Goal: Task Accomplishment & Management: Complete application form

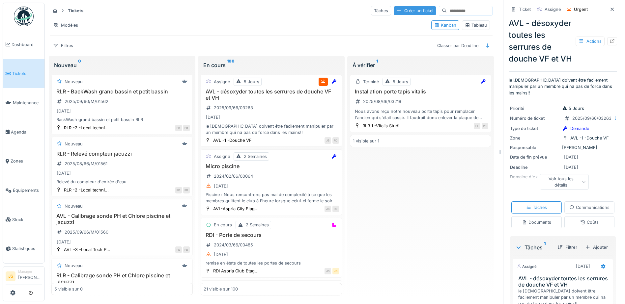
click at [401, 11] on div "Créer un ticket" at bounding box center [414, 10] width 42 height 9
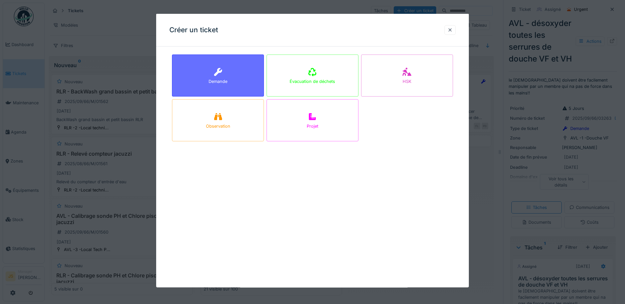
click at [215, 83] on div "Demande" at bounding box center [217, 81] width 19 height 6
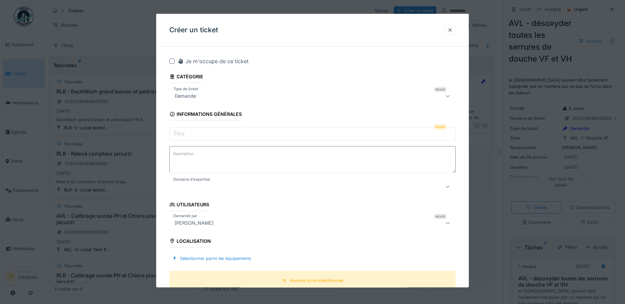
click at [189, 134] on input "Titre" at bounding box center [312, 134] width 286 height 14
paste input "**********"
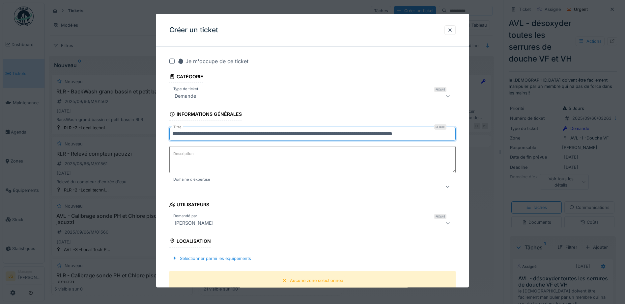
click at [171, 131] on input "**********" at bounding box center [312, 134] width 286 height 14
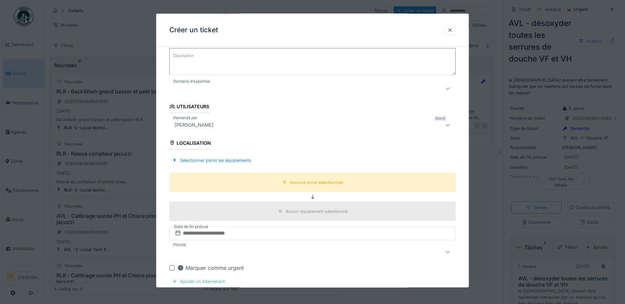
scroll to position [99, 0]
type input "**********"
click at [220, 160] on div "Sélectionner parmi les équipements" at bounding box center [211, 159] width 84 height 9
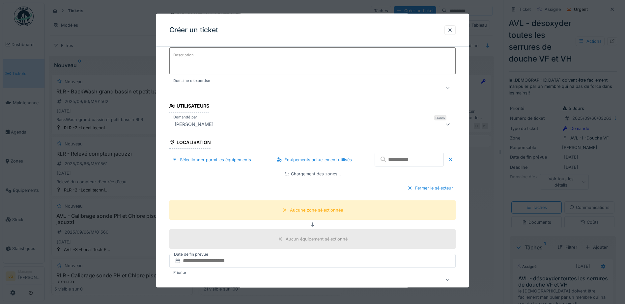
scroll to position [132, 0]
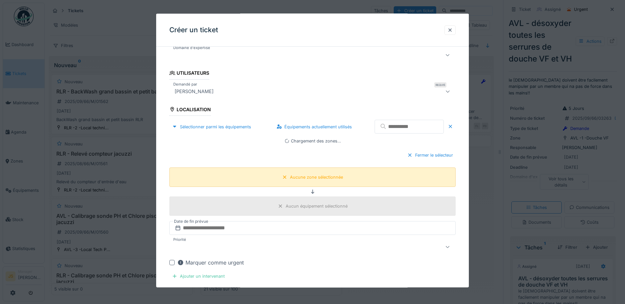
click at [310, 175] on div "Aucune zone sélectionnée" at bounding box center [316, 177] width 53 height 6
click at [224, 127] on div "Sélectionner parmi les équipements" at bounding box center [211, 126] width 84 height 9
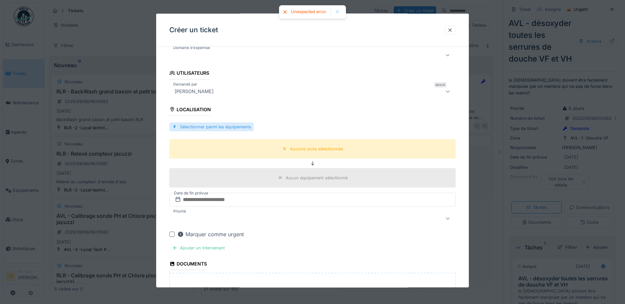
click at [224, 125] on div "Sélectionner parmi les équipements" at bounding box center [211, 126] width 84 height 9
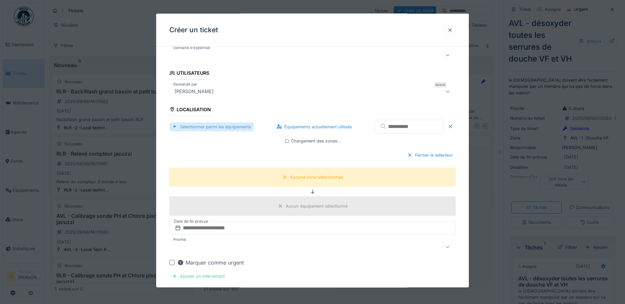
click at [235, 128] on div "Sélectionner parmi les équipements" at bounding box center [211, 126] width 84 height 9
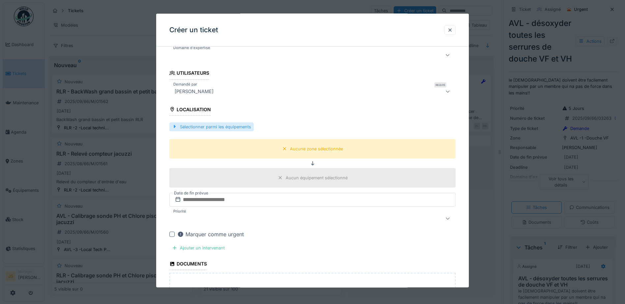
click at [235, 128] on div "Sélectionner parmi les équipements" at bounding box center [211, 126] width 84 height 9
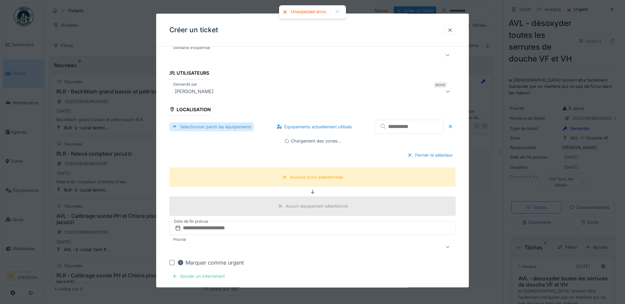
click at [236, 128] on div "Sélectionner parmi les équipements" at bounding box center [211, 126] width 84 height 9
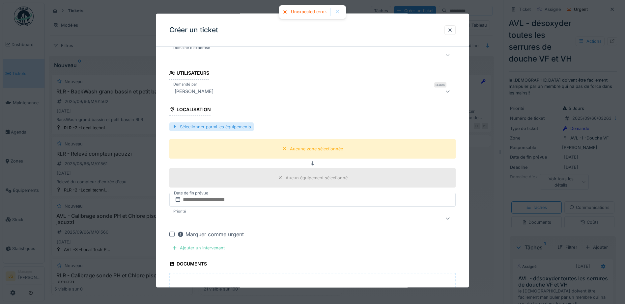
click at [236, 128] on div "Sélectionner parmi les équipements" at bounding box center [211, 126] width 84 height 9
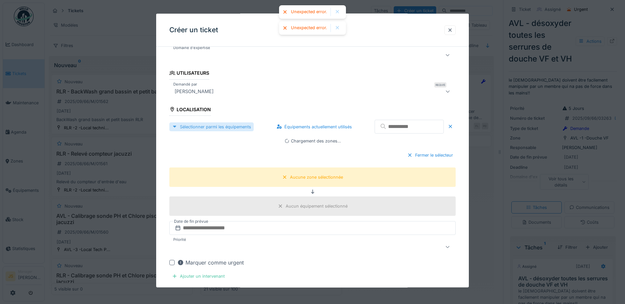
click at [226, 128] on div "Sélectionner parmi les équipements" at bounding box center [211, 126] width 84 height 9
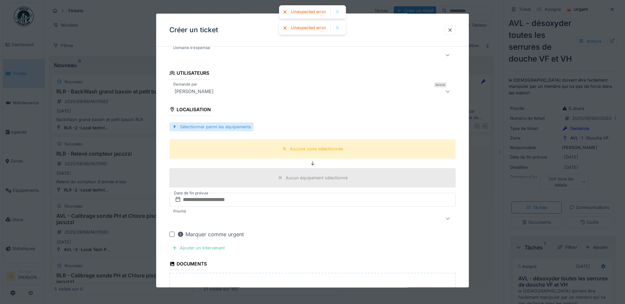
click at [226, 128] on div "Sélectionner parmi les équipements" at bounding box center [211, 126] width 84 height 9
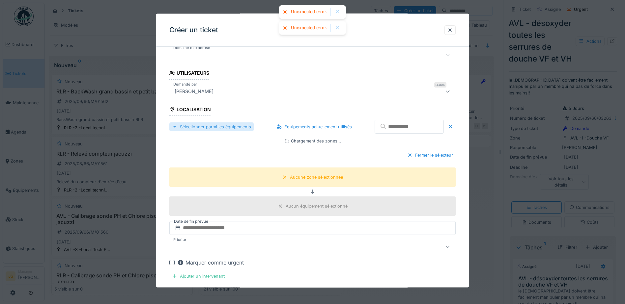
click at [226, 128] on div "Sélectionner parmi les équipements" at bounding box center [211, 126] width 84 height 9
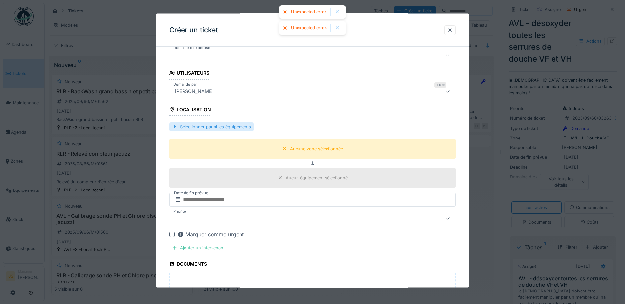
click at [226, 128] on div "Sélectionner parmi les équipements" at bounding box center [211, 126] width 84 height 9
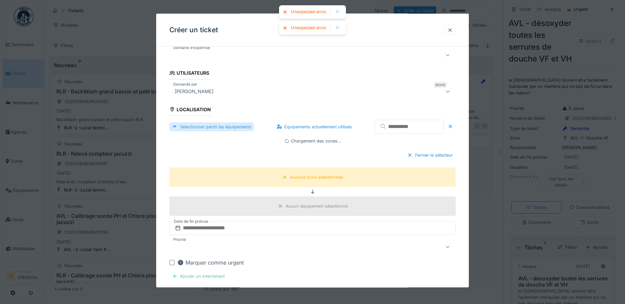
click at [226, 128] on div "Sélectionner parmi les équipements" at bounding box center [211, 126] width 84 height 9
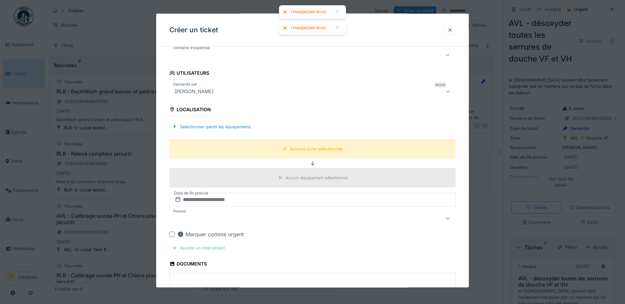
click at [338, 10] on div at bounding box center [337, 12] width 5 height 6
click at [337, 13] on div at bounding box center [337, 12] width 5 height 6
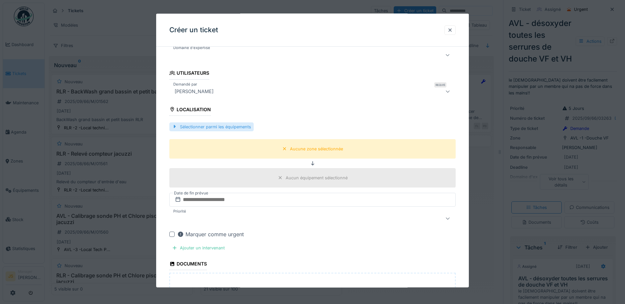
click at [187, 127] on div "Sélectionner parmi les équipements" at bounding box center [211, 126] width 84 height 9
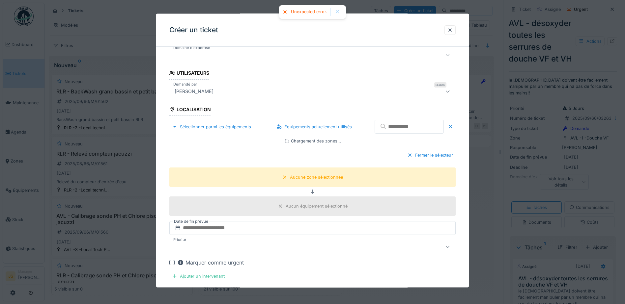
click at [405, 126] on input "text" at bounding box center [408, 127] width 69 height 14
click at [316, 126] on div "Équipements actuellement utilisés" at bounding box center [314, 126] width 81 height 9
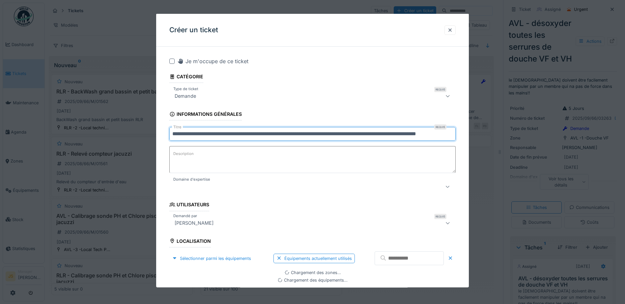
scroll to position [0, 19]
drag, startPoint x: 171, startPoint y: 134, endPoint x: 489, endPoint y: 140, distance: 318.1
click at [489, 140] on div "**********" at bounding box center [335, 152] width 580 height 304
click at [452, 26] on div at bounding box center [449, 30] width 11 height 10
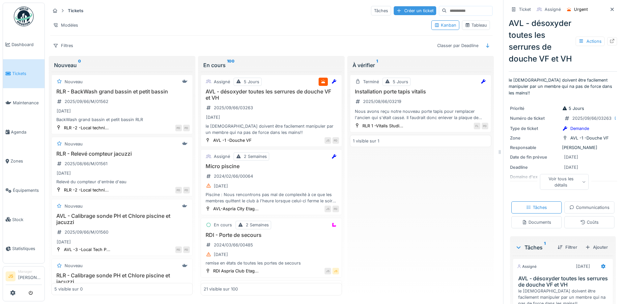
click at [399, 8] on div "Créer un ticket" at bounding box center [414, 10] width 42 height 9
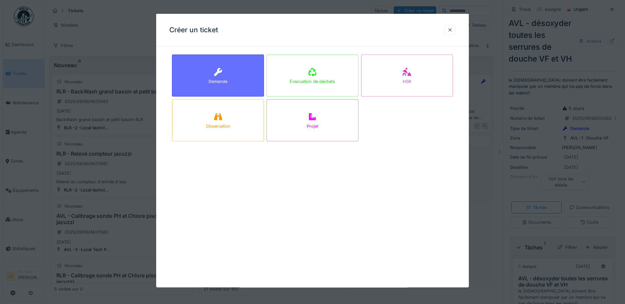
click at [238, 77] on div "Demande" at bounding box center [218, 76] width 92 height 42
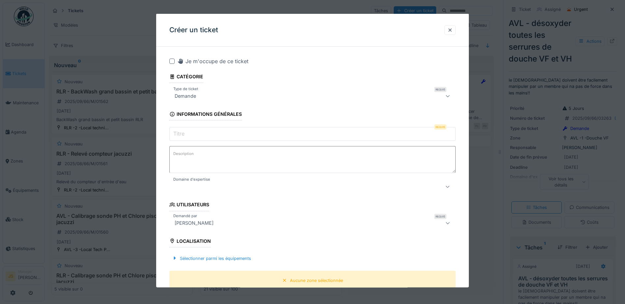
click at [186, 133] on input "Titre" at bounding box center [312, 134] width 286 height 14
paste input "**********"
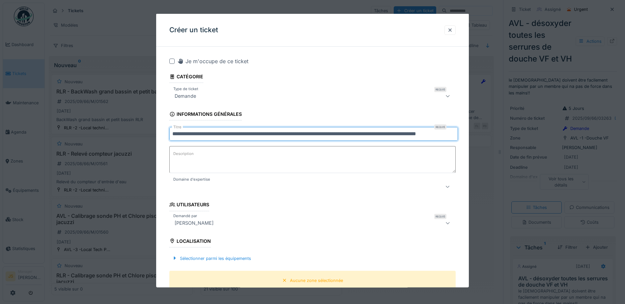
type input "**********"
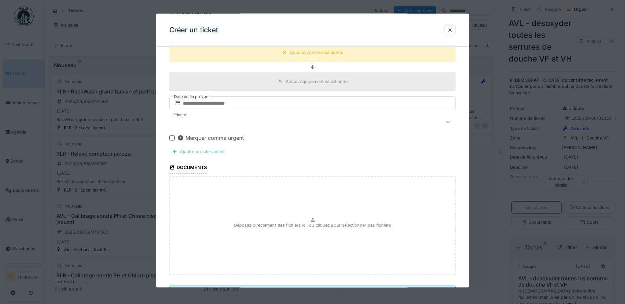
scroll to position [193, 0]
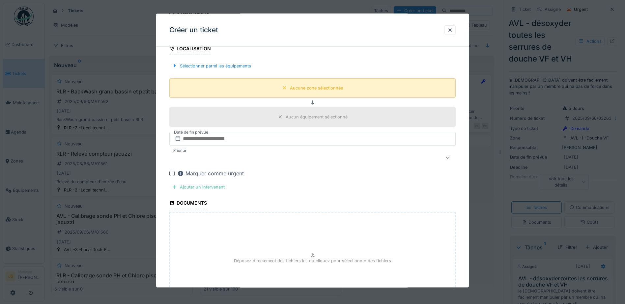
click at [284, 92] on div "Aucune zone sélectionnée" at bounding box center [313, 88] width 66 height 8
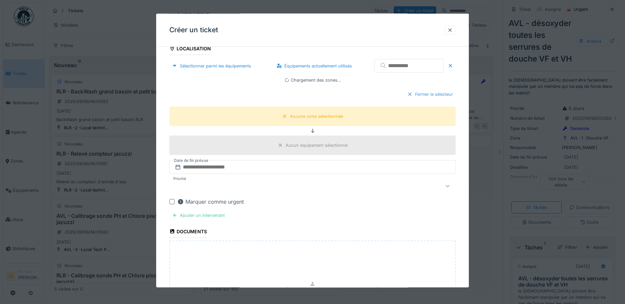
click at [435, 94] on div "Fermer le sélecteur" at bounding box center [429, 94] width 51 height 9
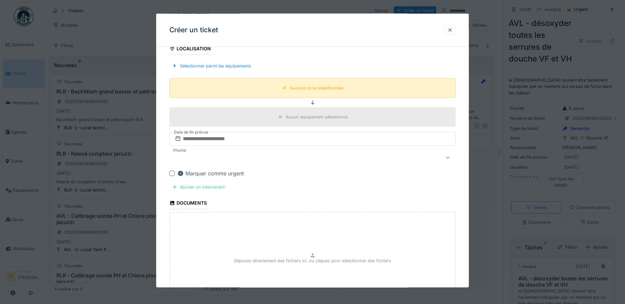
click at [355, 95] on div "Aucune zone sélectionnée" at bounding box center [312, 87] width 286 height 19
click at [319, 91] on div "Aucune zone sélectionnée" at bounding box center [313, 88] width 66 height 8
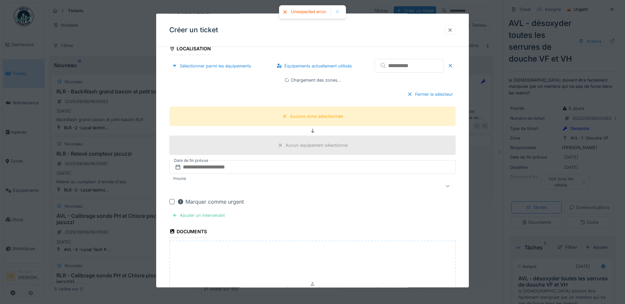
click at [452, 28] on div at bounding box center [449, 30] width 5 height 6
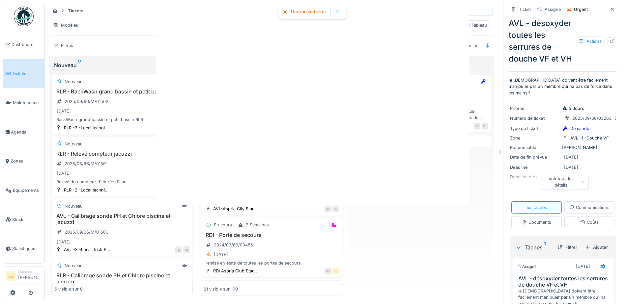
scroll to position [0, 0]
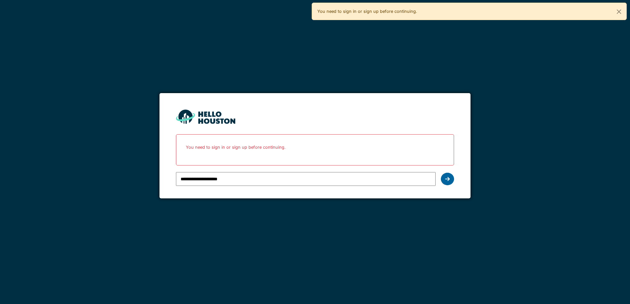
click at [446, 176] on icon at bounding box center [447, 178] width 5 height 5
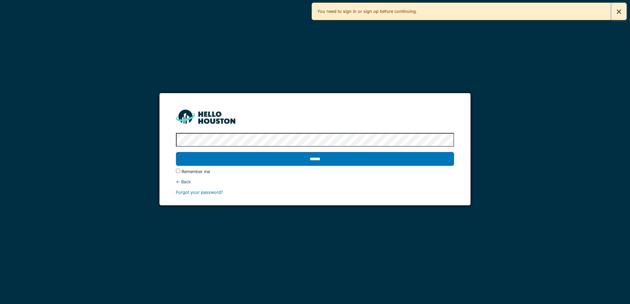
click at [618, 10] on button "Close" at bounding box center [618, 11] width 15 height 17
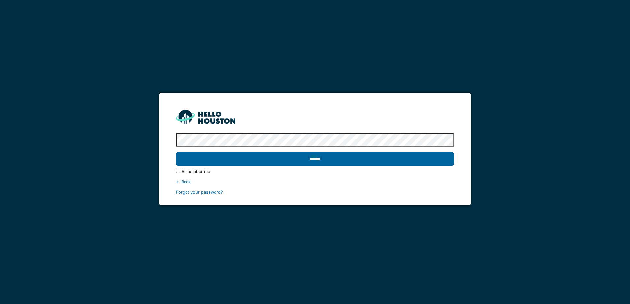
click at [221, 161] on input "******" at bounding box center [315, 159] width 278 height 14
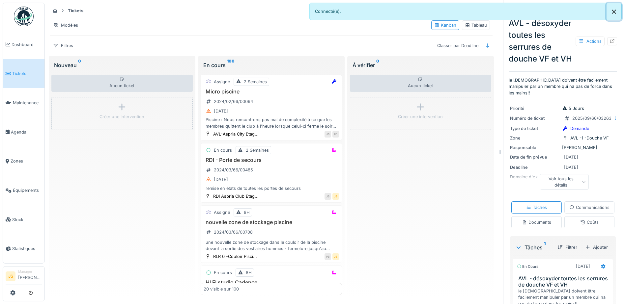
click at [614, 11] on button "Close" at bounding box center [613, 11] width 15 height 17
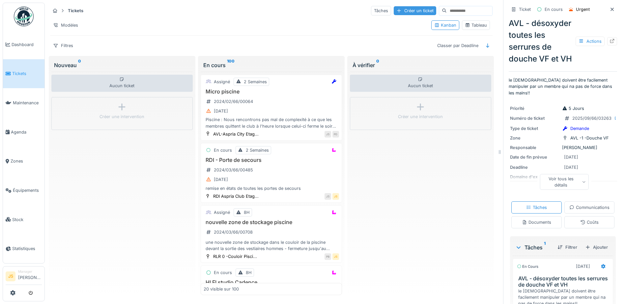
click at [402, 9] on div "Créer un ticket" at bounding box center [414, 10] width 42 height 9
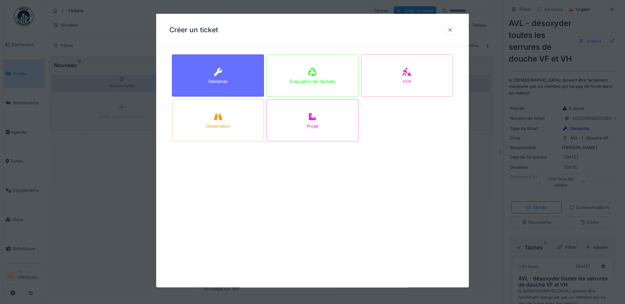
click at [239, 76] on div "Demande" at bounding box center [218, 76] width 92 height 42
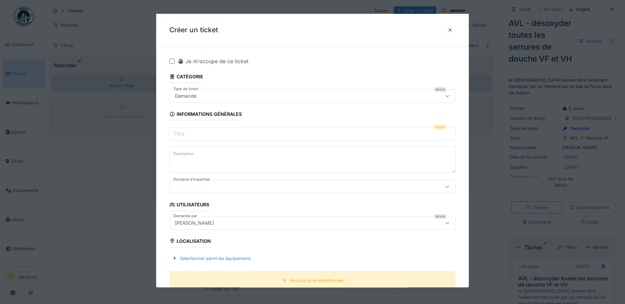
click at [198, 134] on input "Titre" at bounding box center [312, 134] width 286 height 14
paste input "**********"
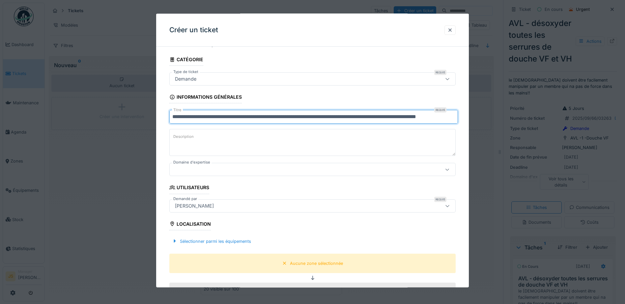
scroll to position [66, 0]
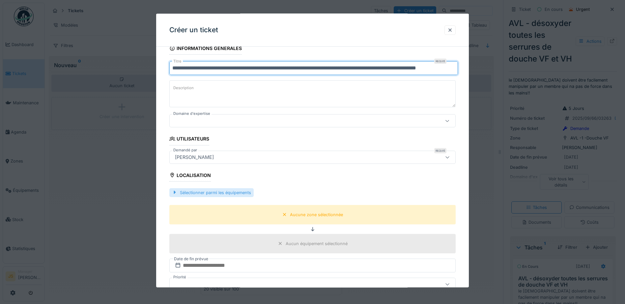
type input "**********"
click at [237, 191] on div "Sélectionner parmi les équipements" at bounding box center [211, 192] width 84 height 9
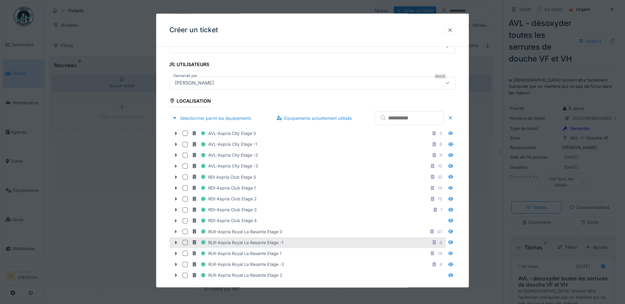
scroll to position [165, 0]
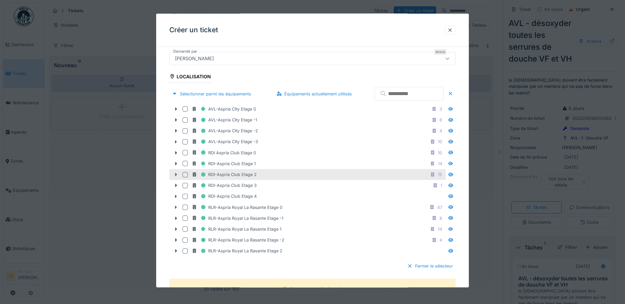
click at [176, 174] on icon at bounding box center [176, 174] width 2 height 3
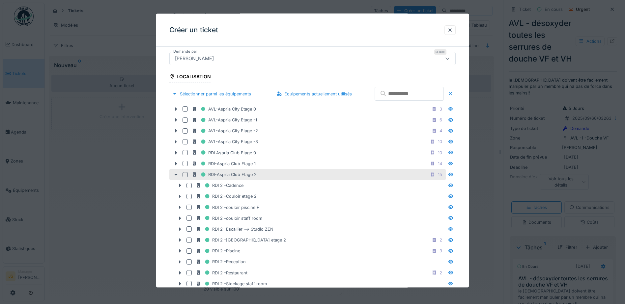
click at [185, 174] on div at bounding box center [184, 174] width 5 height 5
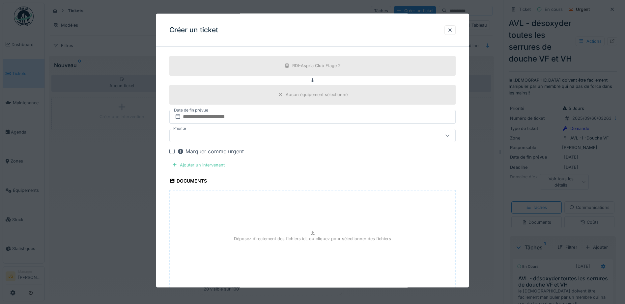
scroll to position [593, 0]
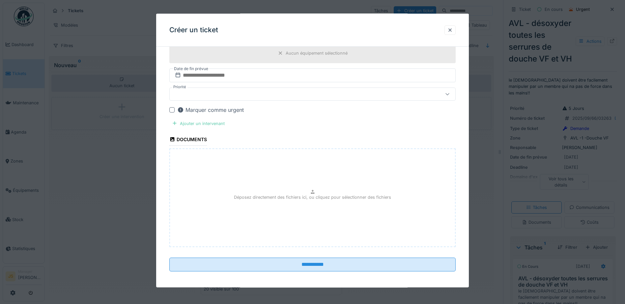
click at [193, 122] on div "Ajouter un intervenant" at bounding box center [198, 123] width 58 height 9
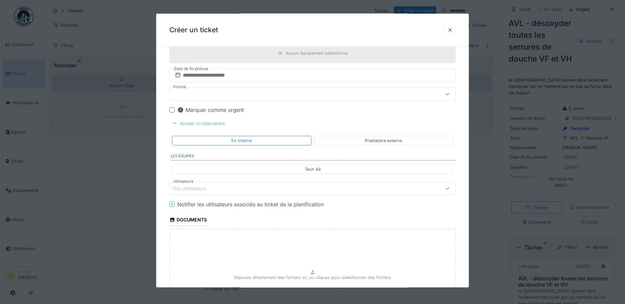
click at [230, 187] on div "Vos utilisateurs" at bounding box center [295, 188] width 247 height 7
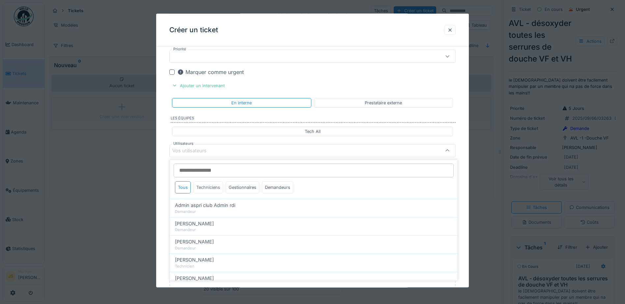
click at [213, 188] on div "Techniciens" at bounding box center [208, 187] width 30 height 12
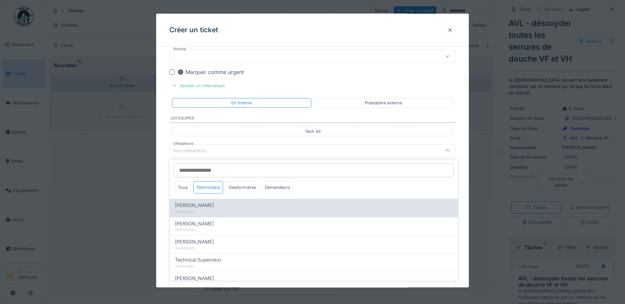
click at [208, 205] on span "Alexandre Michailidis" at bounding box center [194, 205] width 39 height 7
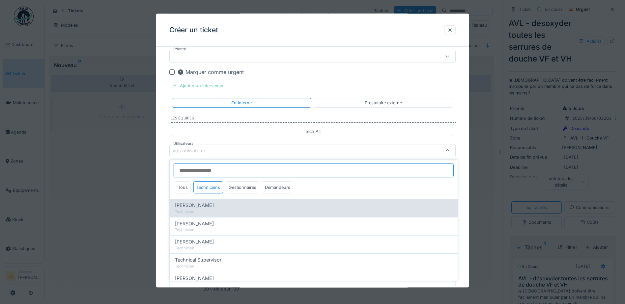
type input "*****"
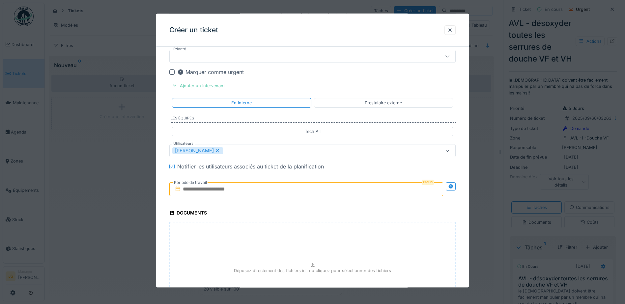
click at [188, 187] on input "text" at bounding box center [306, 189] width 274 height 14
click at [278, 253] on div "11" at bounding box center [275, 253] width 9 height 9
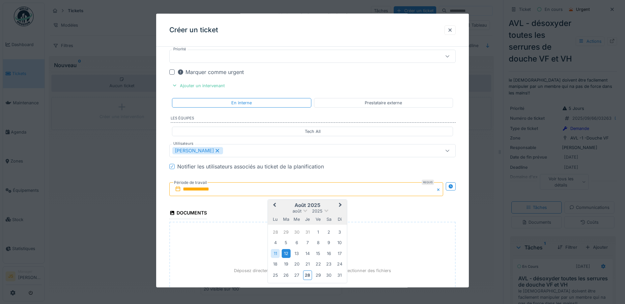
click at [285, 253] on div "12" at bounding box center [286, 253] width 9 height 9
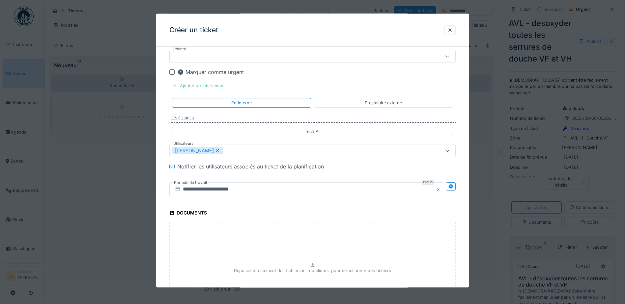
scroll to position [706, 0]
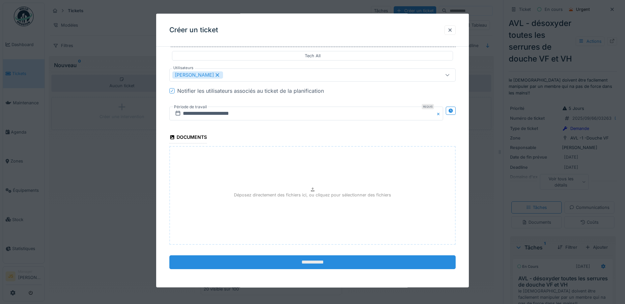
click at [365, 259] on input "**********" at bounding box center [312, 263] width 286 height 14
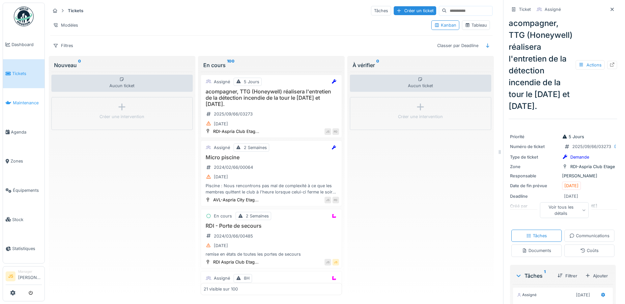
click at [30, 100] on span "Maintenance" at bounding box center [27, 103] width 29 height 6
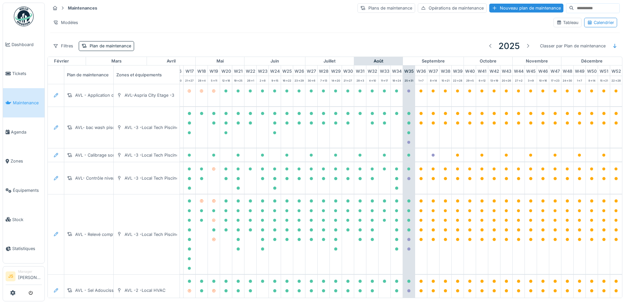
scroll to position [0, 218]
click at [19, 132] on span "Agenda" at bounding box center [26, 132] width 31 height 6
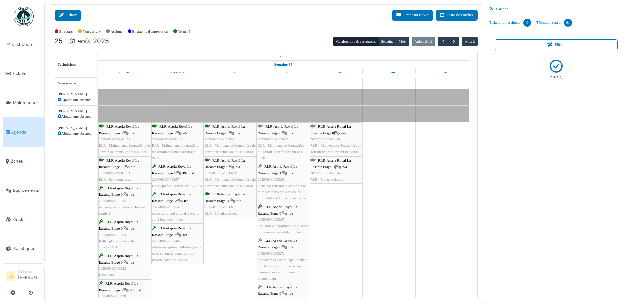
click at [80, 14] on button "Filtrer" at bounding box center [68, 15] width 26 height 11
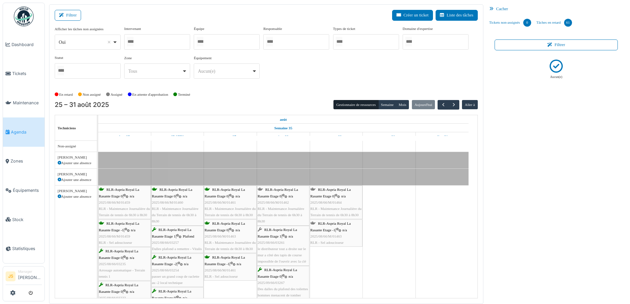
click at [93, 72] on div at bounding box center [88, 70] width 66 height 15
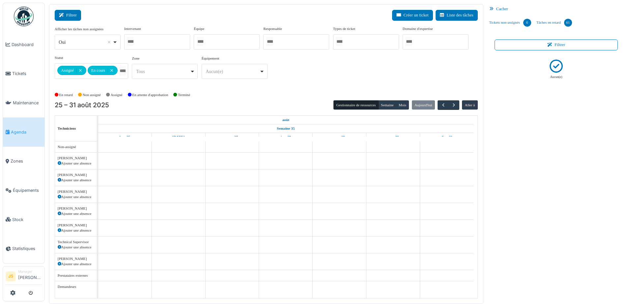
click at [68, 14] on button "Filtrer" at bounding box center [68, 15] width 26 height 11
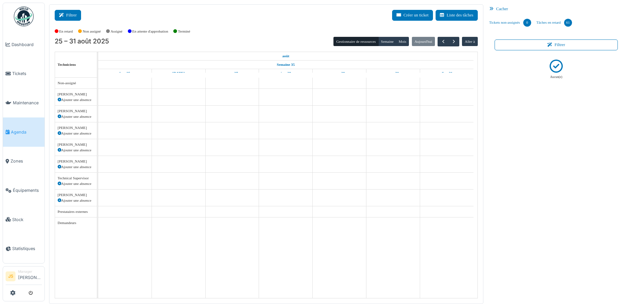
click at [71, 12] on button "Filtrer" at bounding box center [68, 15] width 26 height 11
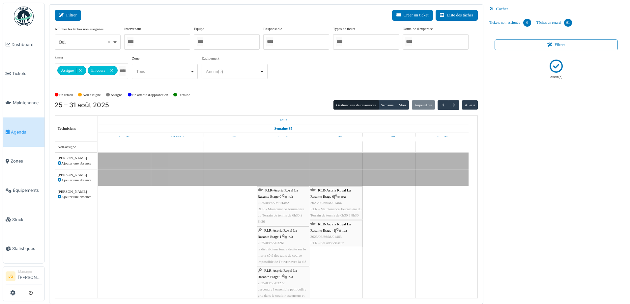
click at [72, 18] on button "Filtrer" at bounding box center [68, 15] width 26 height 11
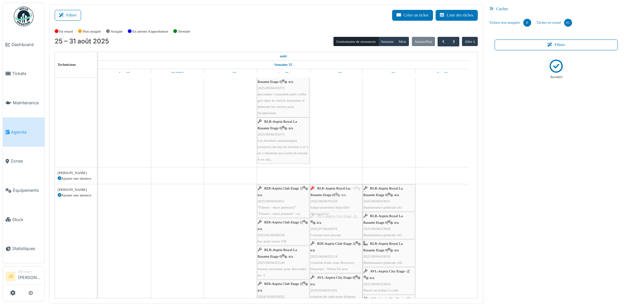
drag, startPoint x: 216, startPoint y: 201, endPoint x: 335, endPoint y: 203, distance: 119.2
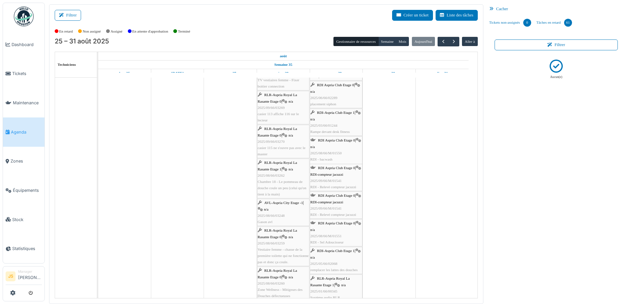
scroll to position [1185, 0]
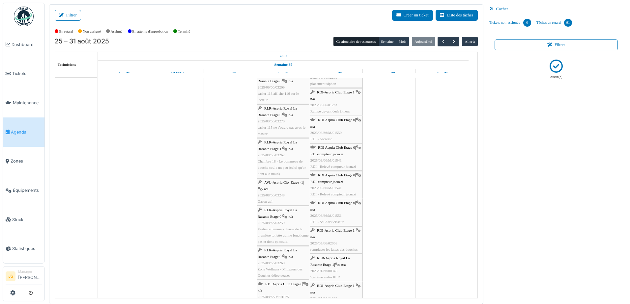
click at [272, 188] on div "AVL-Aspria City Etage -1 | n/a 2025/08/66/03248 Gason avl" at bounding box center [282, 191] width 51 height 25
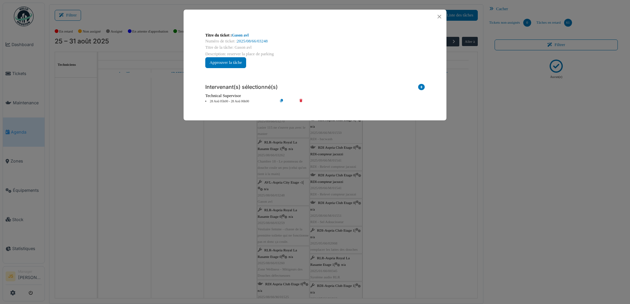
click at [302, 100] on icon at bounding box center [305, 101] width 19 height 5
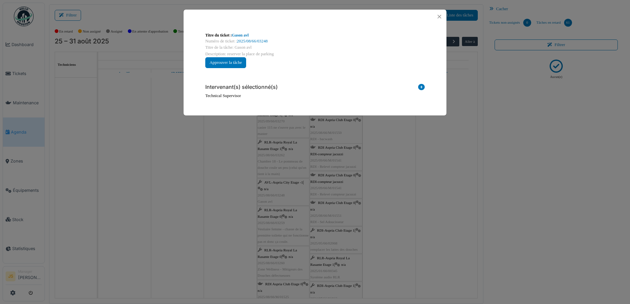
click at [422, 86] on icon at bounding box center [421, 88] width 7 height 9
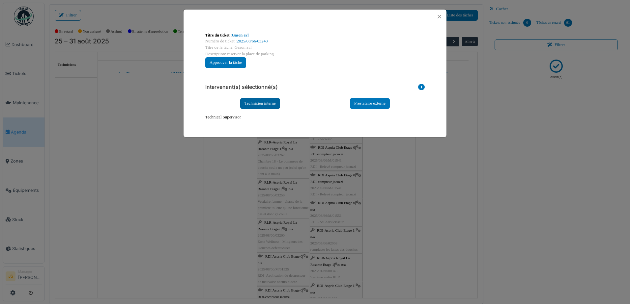
click at [259, 103] on div "Technicien interne" at bounding box center [260, 103] width 40 height 11
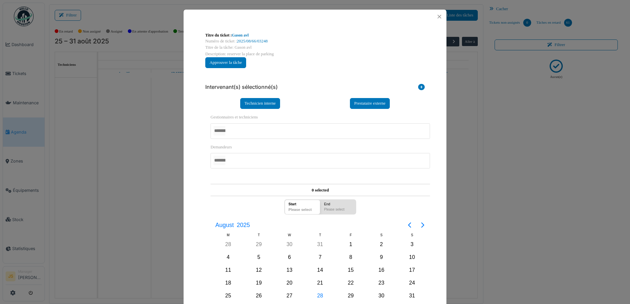
click at [225, 128] on input "AUCUN(E)" at bounding box center [219, 131] width 12 height 10
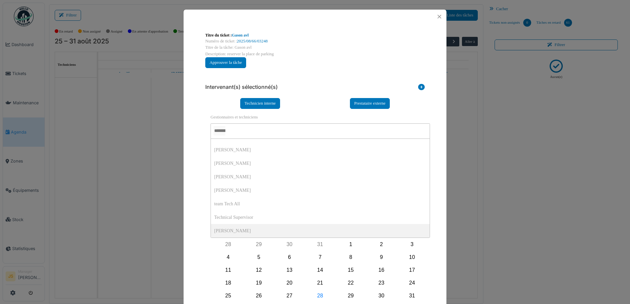
scroll to position [0, 0]
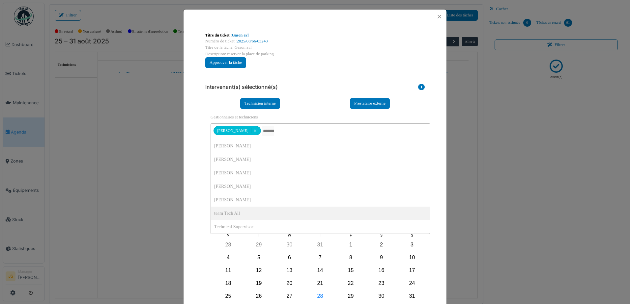
click at [183, 212] on div "**********" at bounding box center [314, 189] width 263 height 331
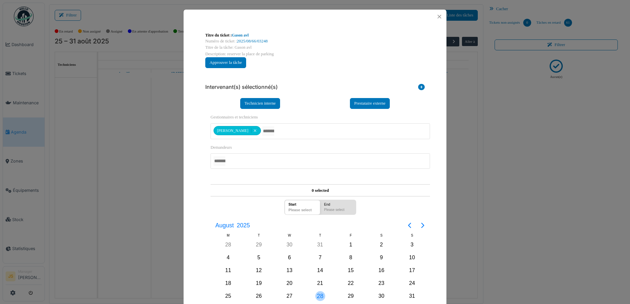
click at [315, 297] on div "28" at bounding box center [320, 296] width 10 height 10
click at [317, 296] on div "28" at bounding box center [320, 296] width 10 height 10
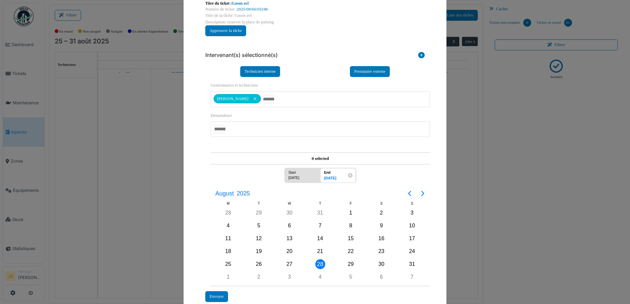
scroll to position [67, 0]
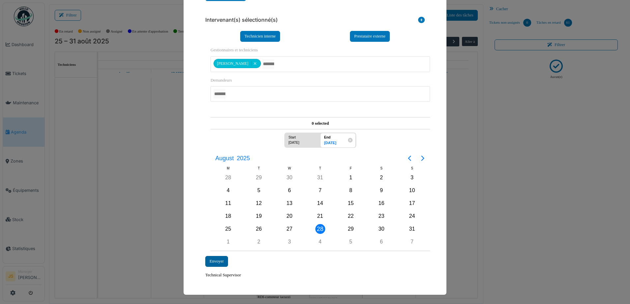
click at [210, 260] on div "Envoyer" at bounding box center [216, 261] width 23 height 11
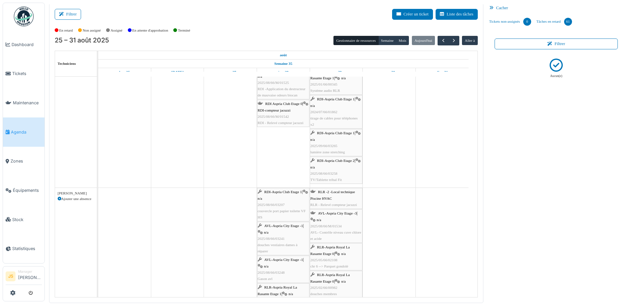
scroll to position [1404, 0]
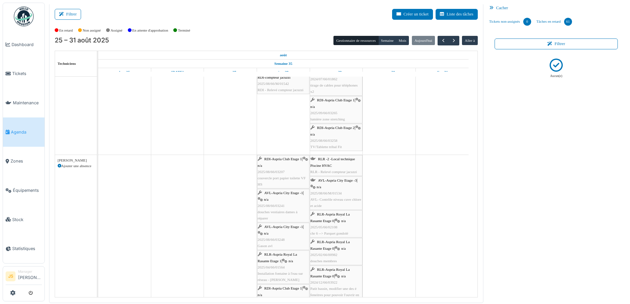
click at [286, 202] on div "AVL-Aspria City Etage -1 | n/a 2025/08/66/03241 douches vestiaires dames à répa…" at bounding box center [282, 206] width 51 height 32
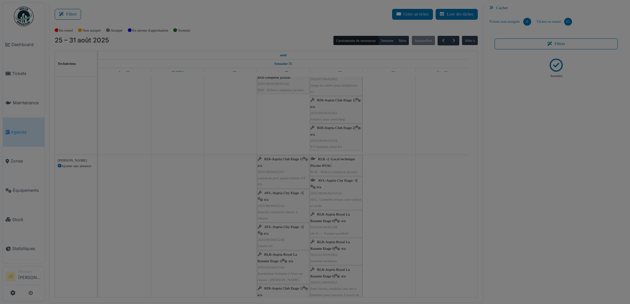
scroll to position [0, 0]
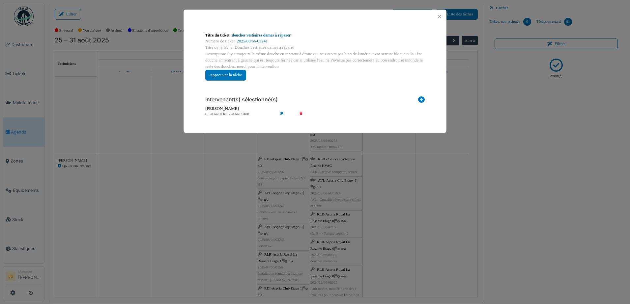
click at [284, 35] on link "douches vestiaires dames à réparer" at bounding box center [261, 35] width 59 height 5
click at [404, 180] on div "**********" at bounding box center [315, 152] width 630 height 304
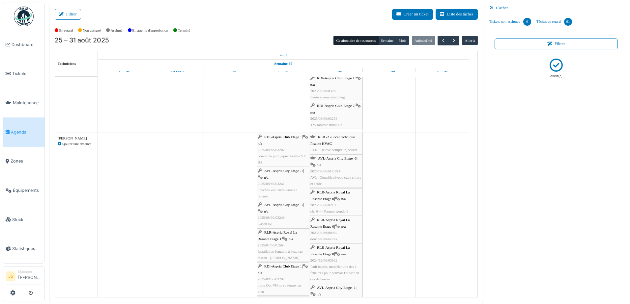
scroll to position [1437, 0]
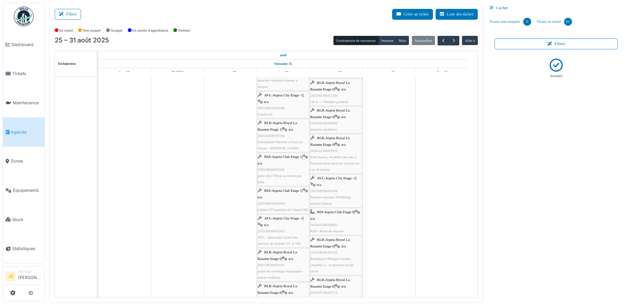
click at [296, 241] on div "AVL-Aspria City Etage -1 | n/a 2025/09/66/03263 AVL - désoxyder toutes les serr…" at bounding box center [282, 231] width 51 height 32
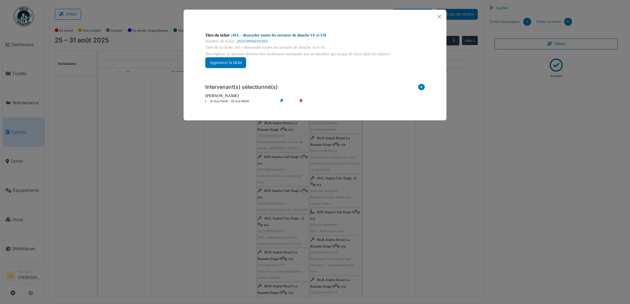
click at [282, 34] on link "AVL - désoxyder toutes les serrures de douche VF et VH" at bounding box center [279, 35] width 94 height 5
click at [251, 197] on div "**********" at bounding box center [315, 152] width 630 height 304
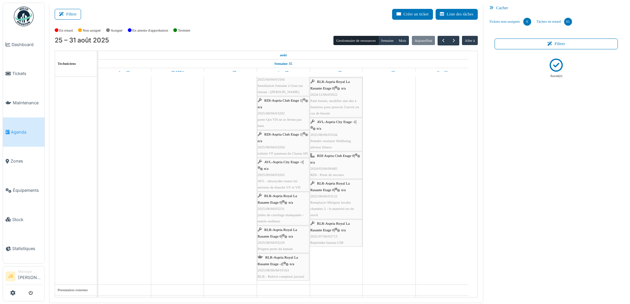
scroll to position [1602, 0]
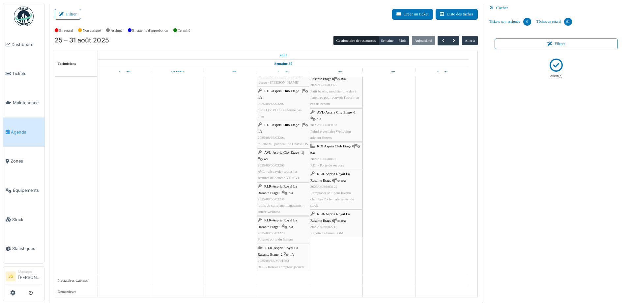
click at [282, 263] on div "RLR-Aspria Royal La Rasante Etage -2 | n/a 2025/08/66/M/01563 RLR - Relevé comp…" at bounding box center [282, 257] width 51 height 25
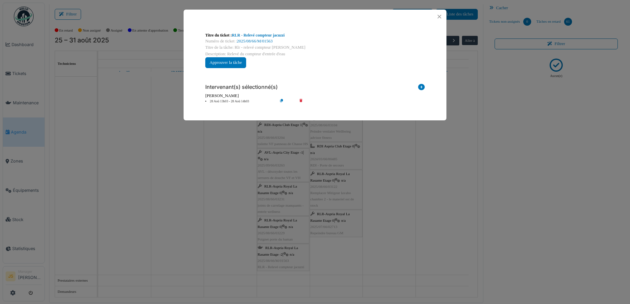
click at [302, 100] on icon at bounding box center [305, 101] width 19 height 5
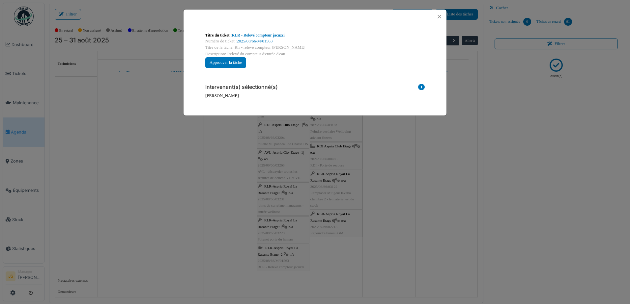
click at [423, 86] on icon at bounding box center [421, 88] width 7 height 9
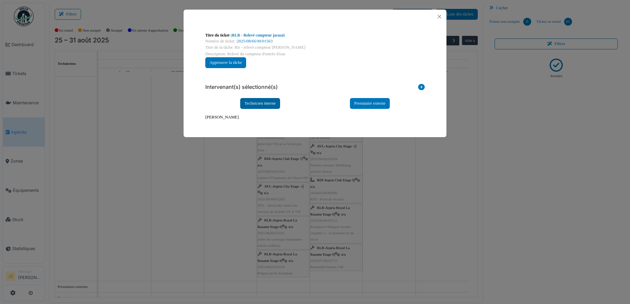
click at [276, 100] on div "Technicien interne" at bounding box center [260, 103] width 40 height 11
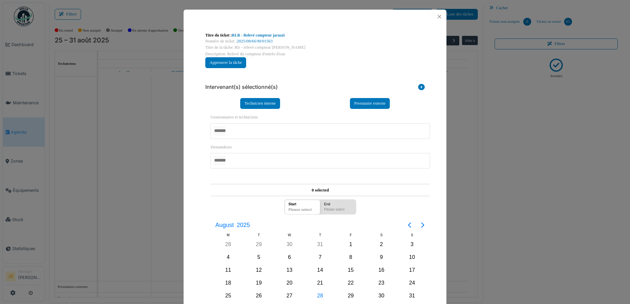
click at [245, 128] on div at bounding box center [319, 130] width 219 height 15
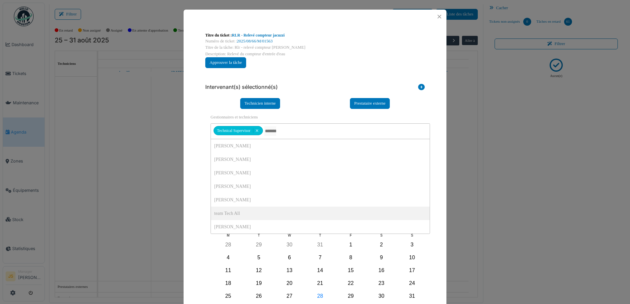
scroll to position [0, 0]
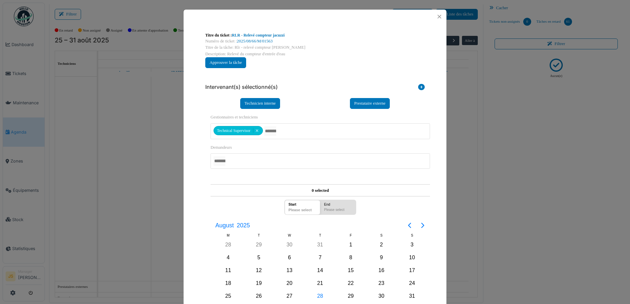
click at [204, 209] on div "**********" at bounding box center [315, 216] width 226 height 214
click at [319, 297] on div "28" at bounding box center [320, 296] width 10 height 10
click at [319, 295] on div "28" at bounding box center [320, 296] width 10 height 10
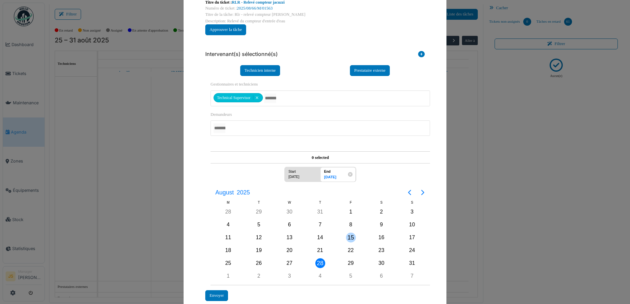
scroll to position [66, 0]
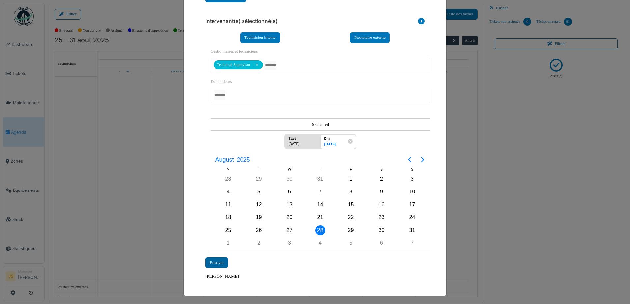
click at [216, 262] on div "Envoyer" at bounding box center [216, 262] width 23 height 11
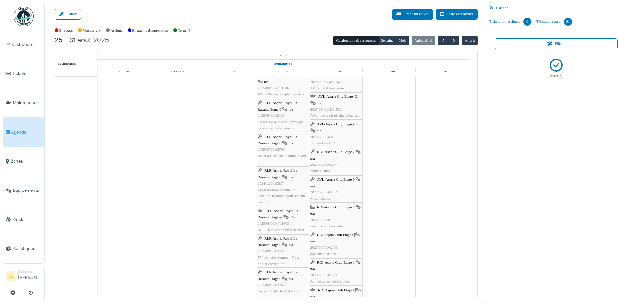
scroll to position [1081, 0]
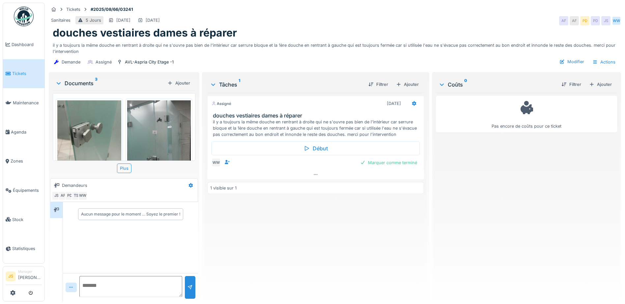
click at [111, 140] on img at bounding box center [89, 142] width 64 height 85
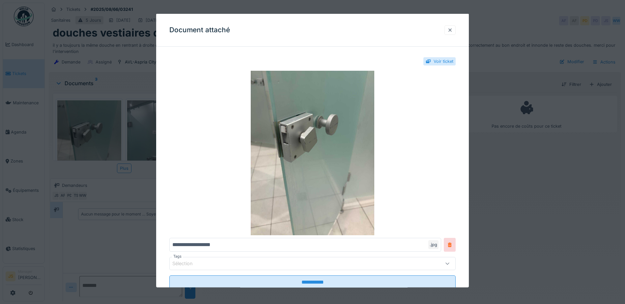
click at [451, 30] on div at bounding box center [449, 30] width 5 height 6
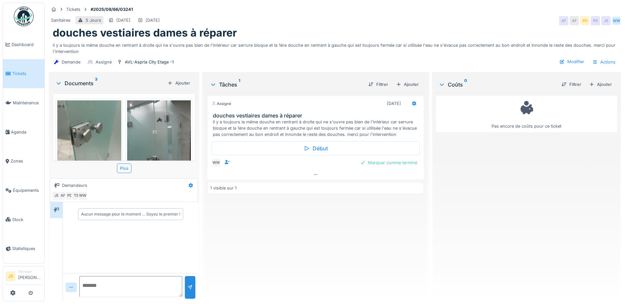
click at [158, 134] on img at bounding box center [159, 142] width 64 height 85
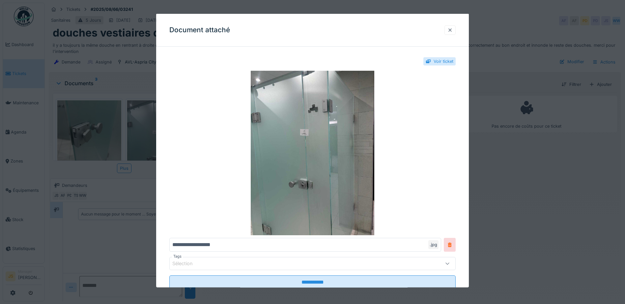
click at [452, 29] on div at bounding box center [449, 30] width 5 height 6
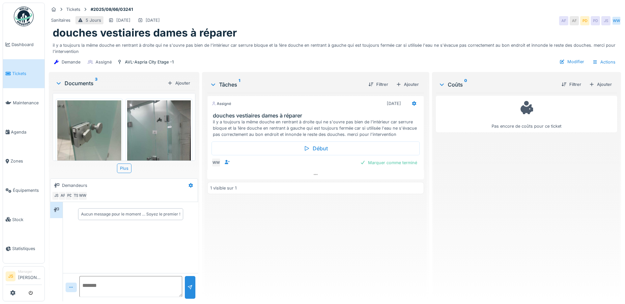
click at [109, 124] on img at bounding box center [89, 142] width 64 height 85
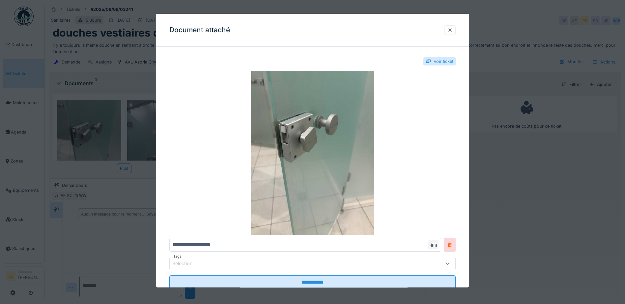
click at [452, 28] on div at bounding box center [449, 30] width 5 height 6
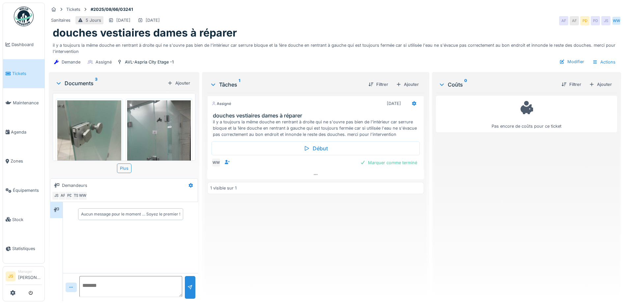
scroll to position [5, 0]
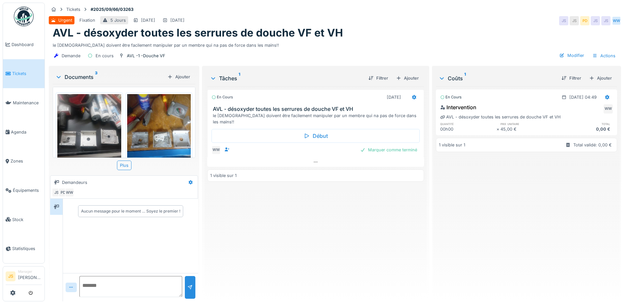
click at [95, 138] on img at bounding box center [89, 136] width 64 height 85
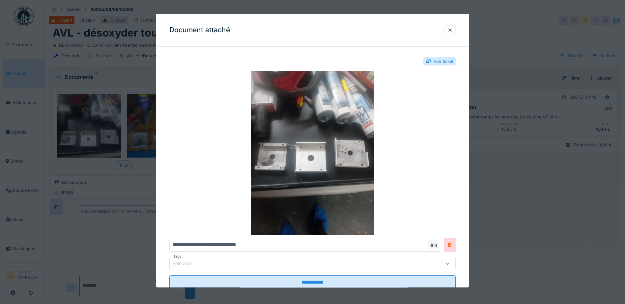
click at [451, 32] on div at bounding box center [449, 30] width 5 height 6
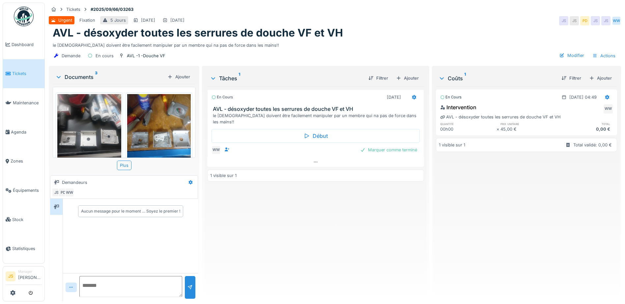
click at [98, 132] on img at bounding box center [89, 136] width 64 height 85
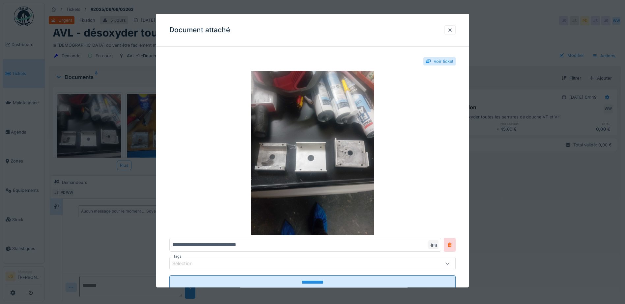
click at [451, 29] on div at bounding box center [449, 30] width 5 height 6
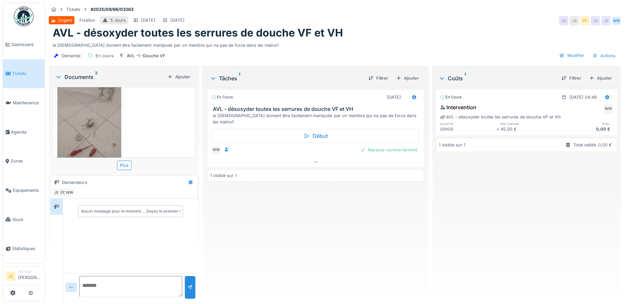
scroll to position [116, 0]
click at [126, 163] on div "Plus" at bounding box center [124, 166] width 14 height 10
click at [100, 135] on img at bounding box center [89, 123] width 64 height 85
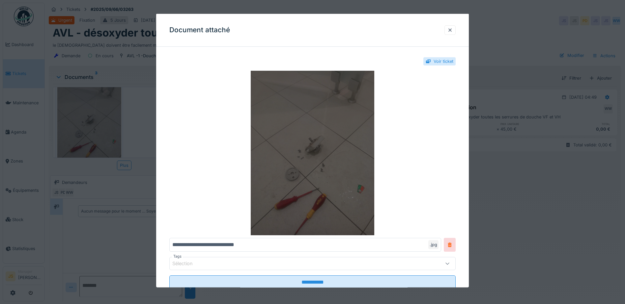
click at [336, 135] on img at bounding box center [312, 153] width 286 height 165
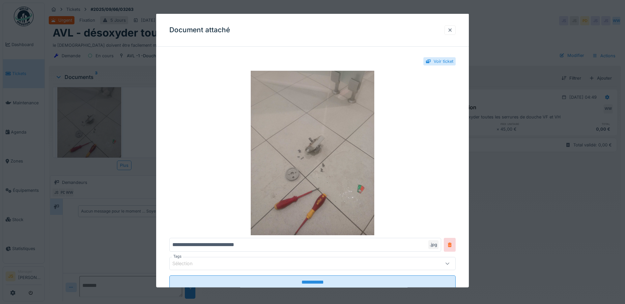
click at [455, 31] on div at bounding box center [449, 30] width 11 height 10
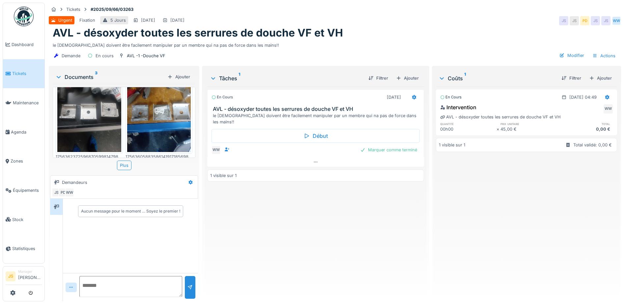
scroll to position [0, 0]
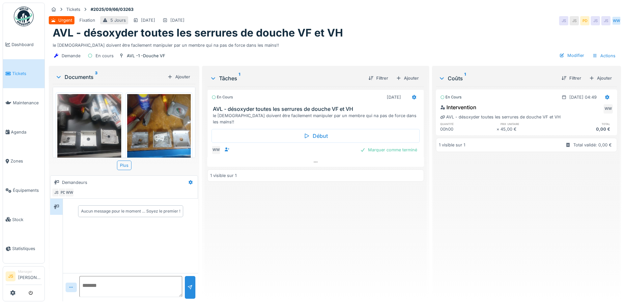
click at [97, 139] on img at bounding box center [89, 136] width 64 height 85
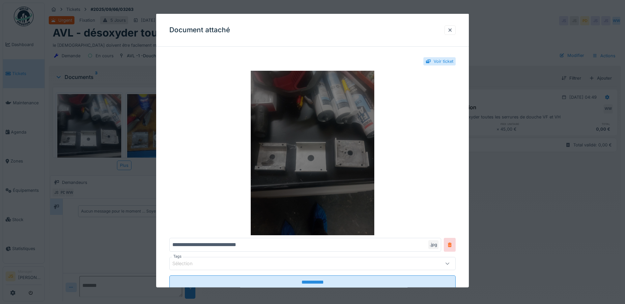
click at [353, 153] on img at bounding box center [312, 153] width 286 height 165
click at [344, 154] on img at bounding box center [312, 153] width 286 height 165
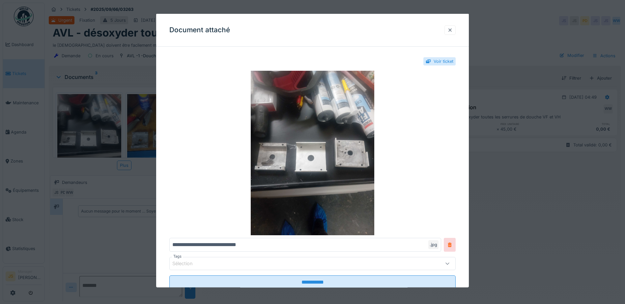
click at [452, 31] on div at bounding box center [449, 30] width 5 height 6
